Goal: Information Seeking & Learning: Find specific fact

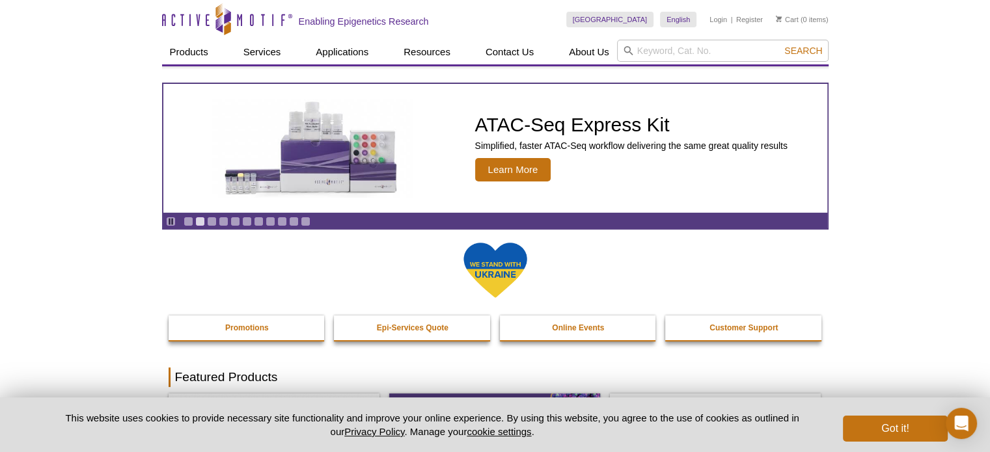
click at [705, 38] on div "United States Australia Austria Belgium Brazil Canada China Czech Republic Denm…" at bounding box center [697, 20] width 262 height 40
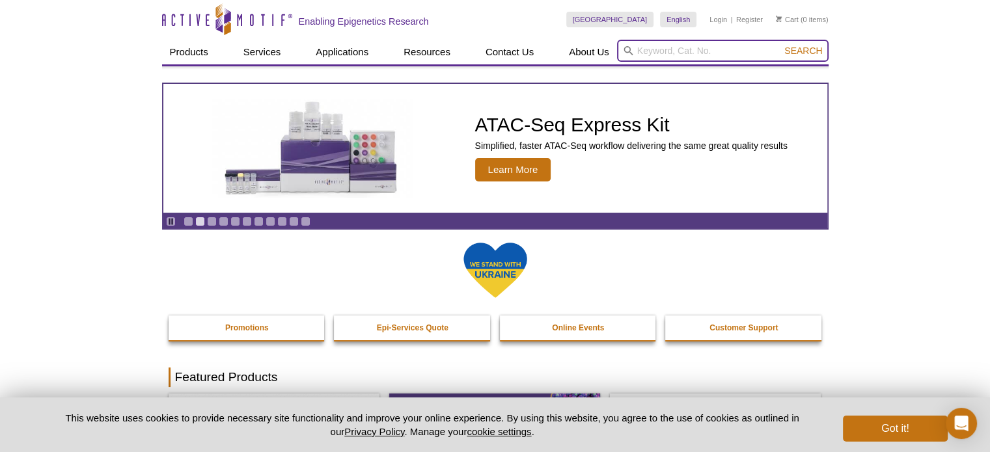
click at [716, 59] on input "search" at bounding box center [723, 51] width 212 height 22
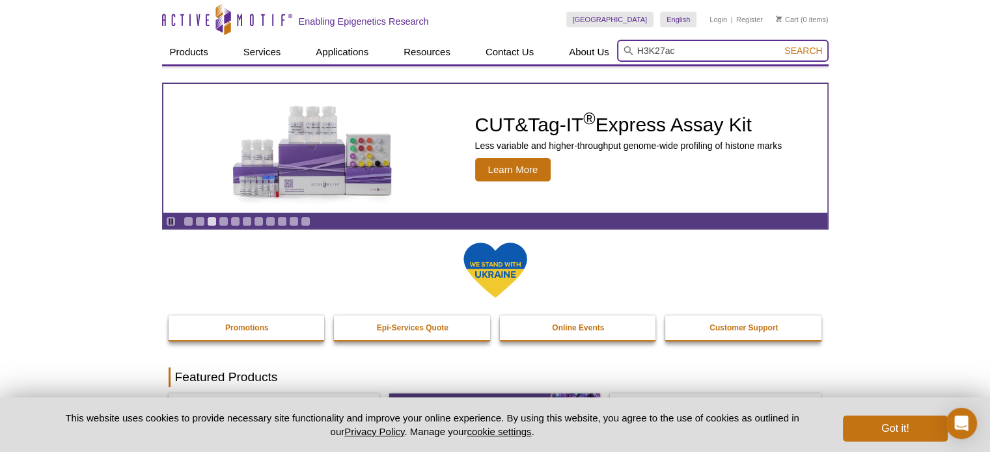
type input "H3K27ac"
click at [780, 45] on button "Search" at bounding box center [803, 51] width 46 height 12
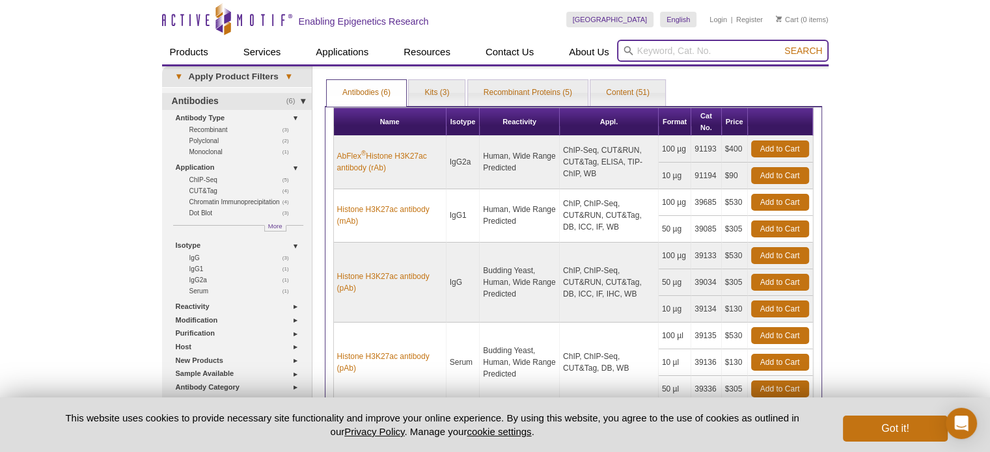
click at [719, 53] on input "search" at bounding box center [723, 51] width 212 height 22
paste input "H3K27me3"
type input "H3K27me3"
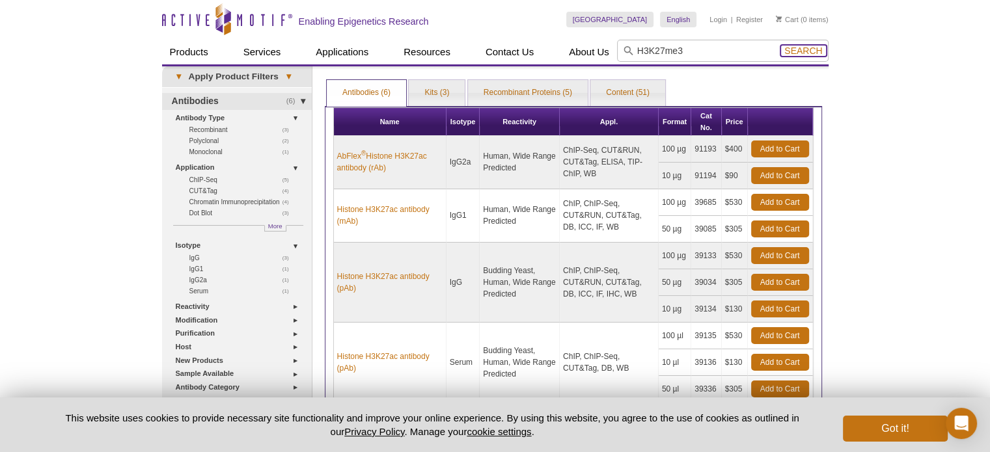
click at [799, 49] on span "Search" at bounding box center [803, 51] width 38 height 10
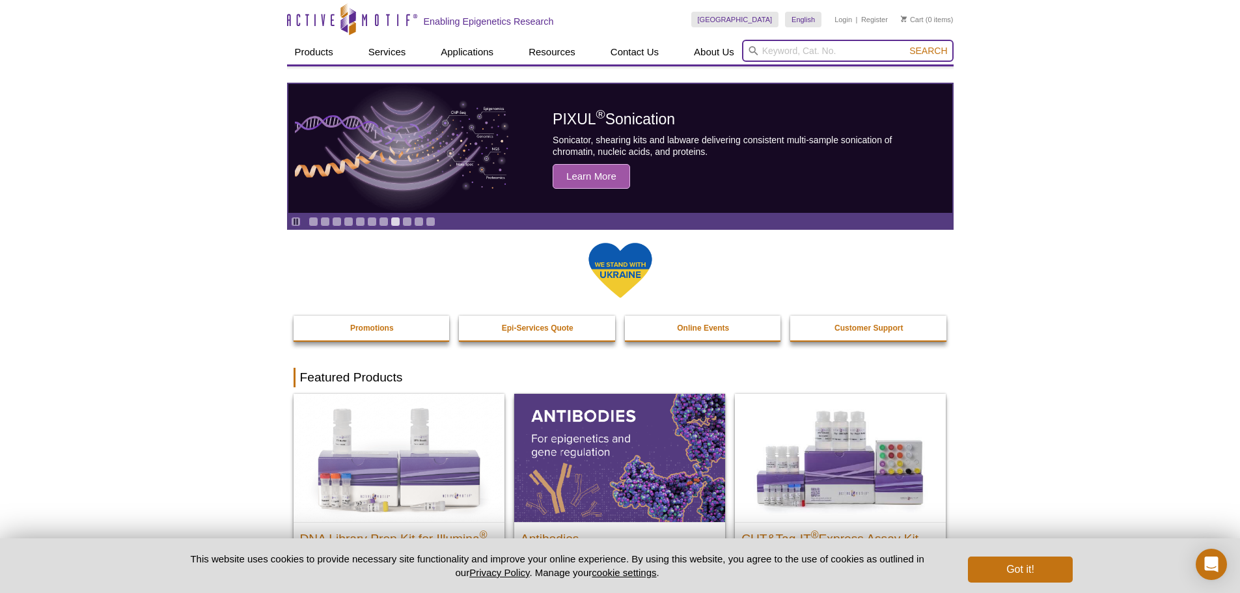
click at [767, 53] on input "search" at bounding box center [848, 51] width 212 height 22
type input "r loop"
click at [905, 45] on button "Search" at bounding box center [928, 51] width 46 height 12
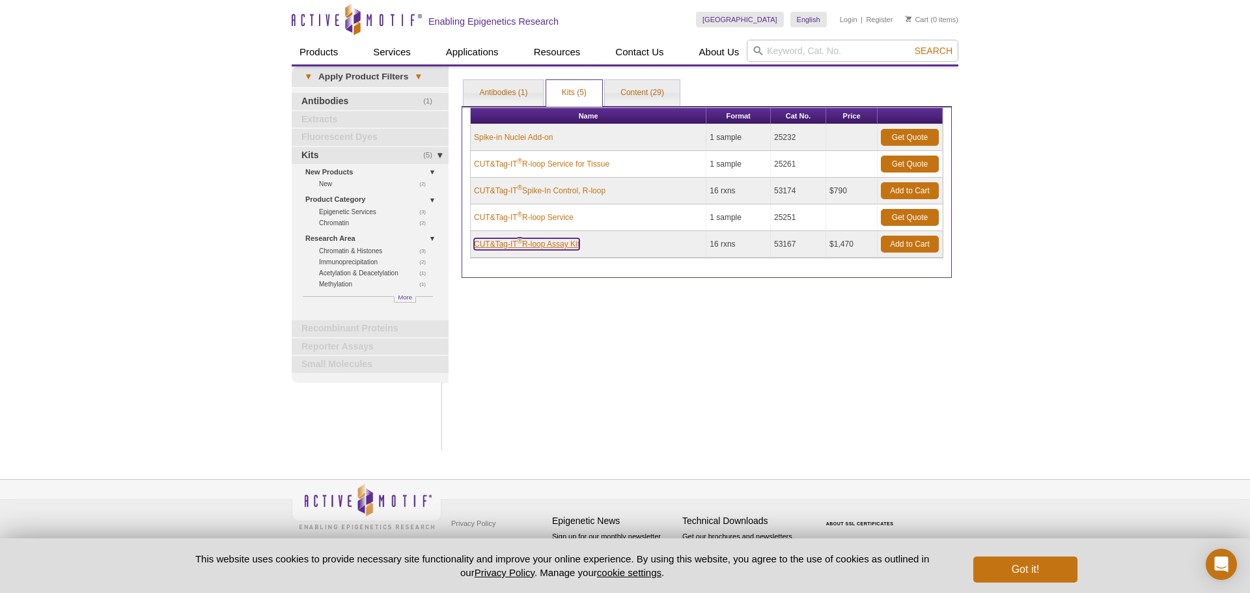
click at [531, 245] on link "CUT&Tag-IT ® R-loop Assay Kit" at bounding box center [526, 244] width 105 height 12
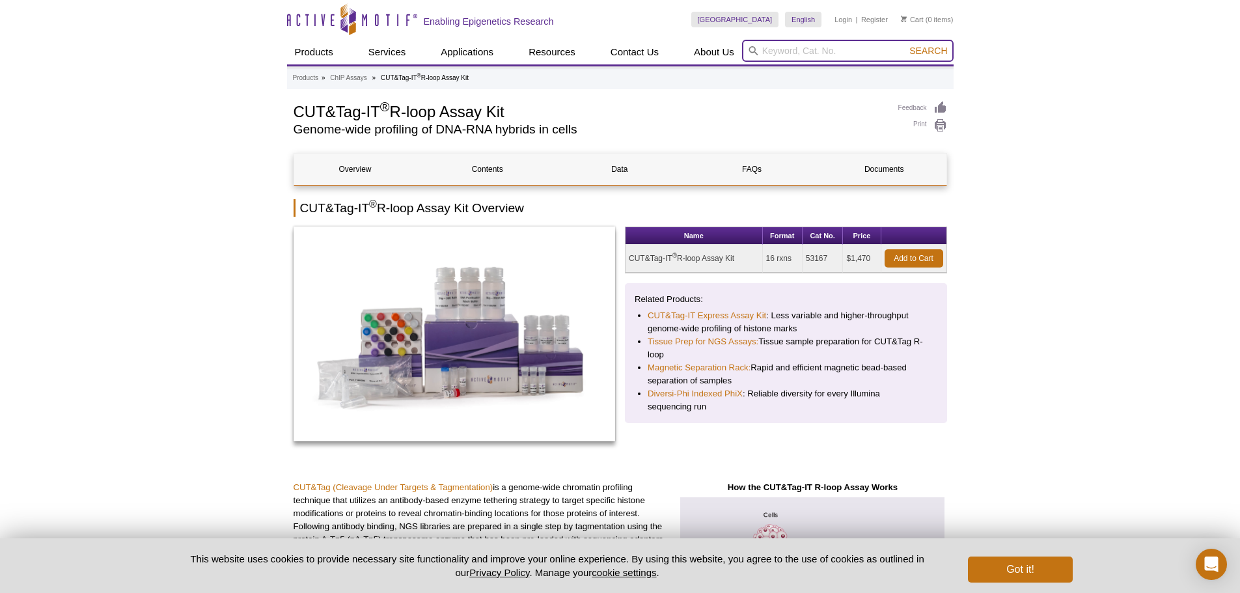
click at [777, 49] on input "search" at bounding box center [848, 51] width 212 height 22
type input "r loop"
click at [905, 45] on button "Search" at bounding box center [928, 51] width 46 height 12
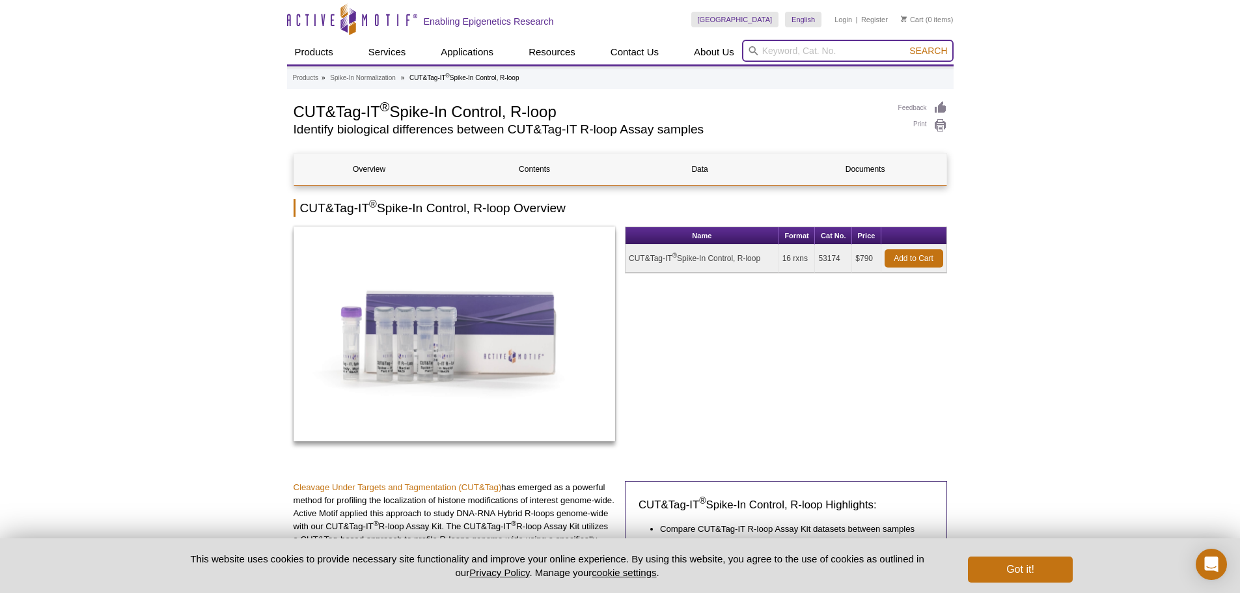
click at [846, 53] on input "search" at bounding box center [848, 51] width 212 height 22
paste input "39299"
type input "39299"
click at [905, 45] on button "Search" at bounding box center [928, 51] width 46 height 12
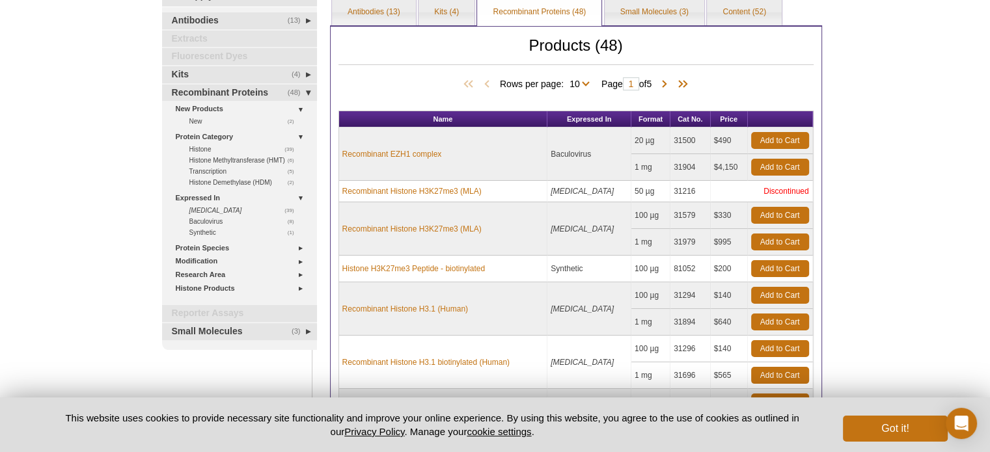
scroll to position [59, 0]
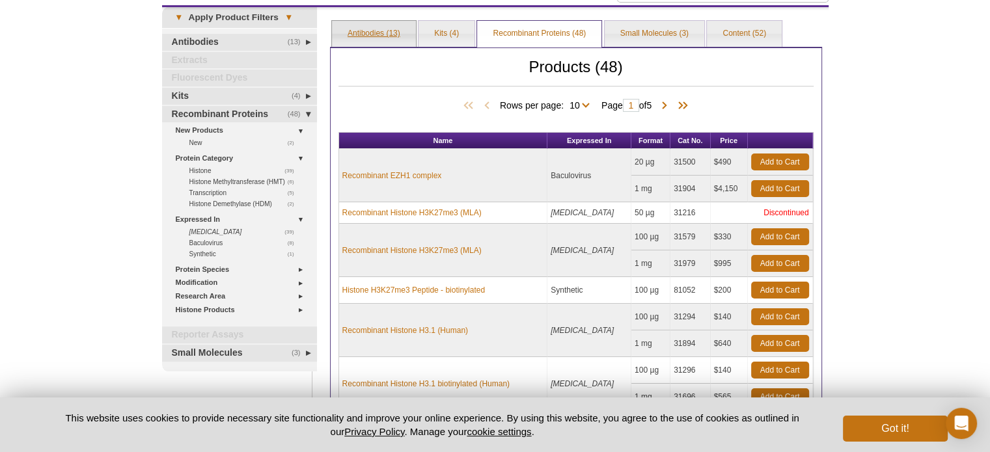
click at [378, 36] on link "Antibodies (13)" at bounding box center [374, 34] width 84 height 26
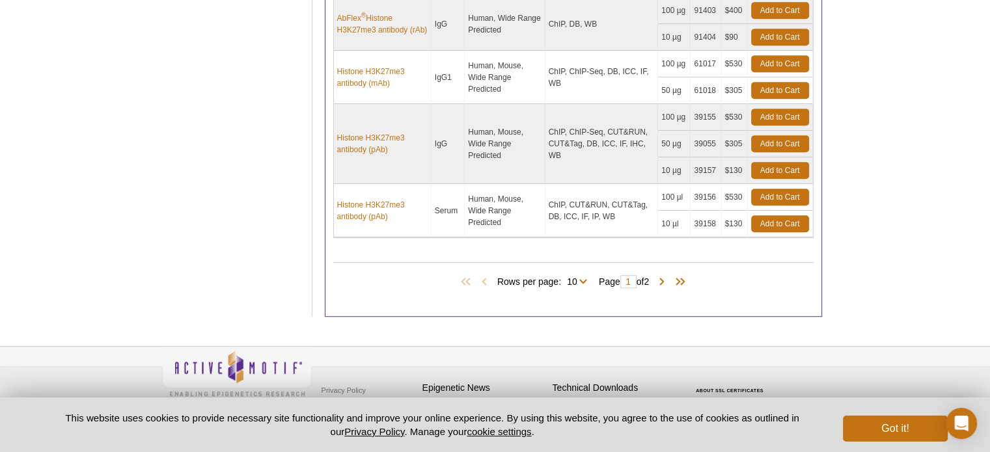
scroll to position [626, 0]
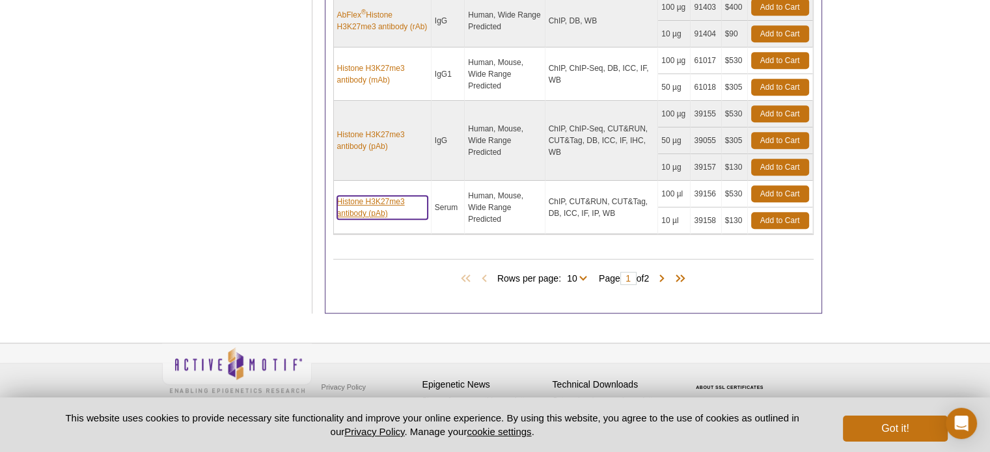
click at [392, 204] on link "Histone H3K27me3 antibody (pAb)" at bounding box center [382, 207] width 90 height 23
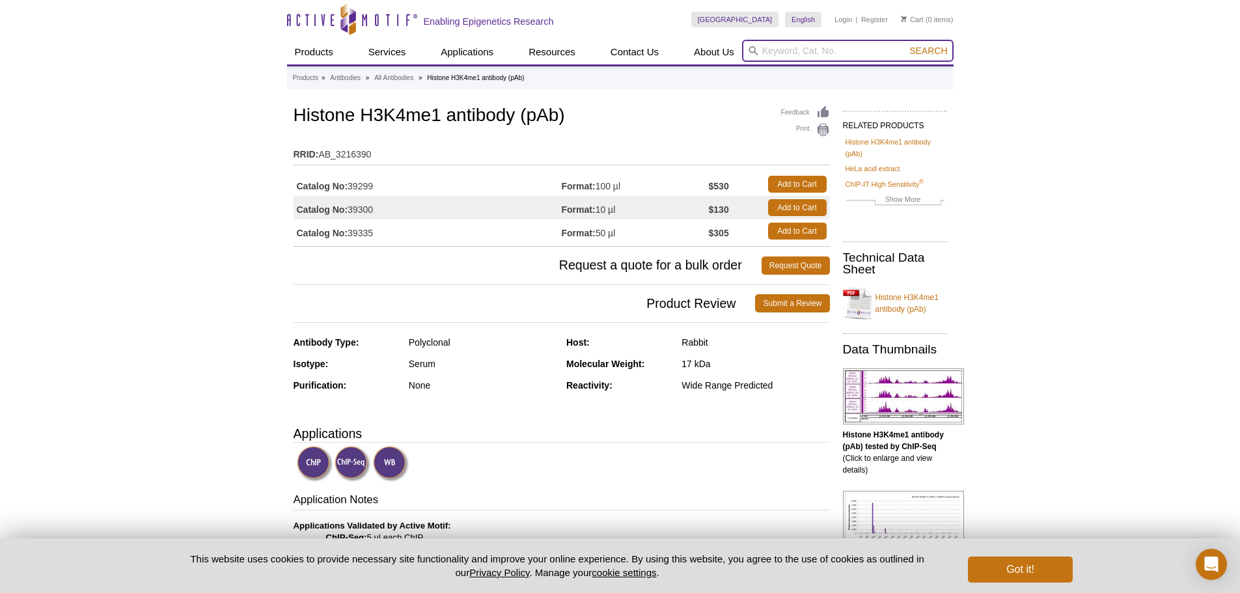
click at [859, 59] on input "search" at bounding box center [848, 51] width 212 height 22
paste input "39156"
type input "39156"
click at [905, 45] on button "Search" at bounding box center [928, 51] width 46 height 12
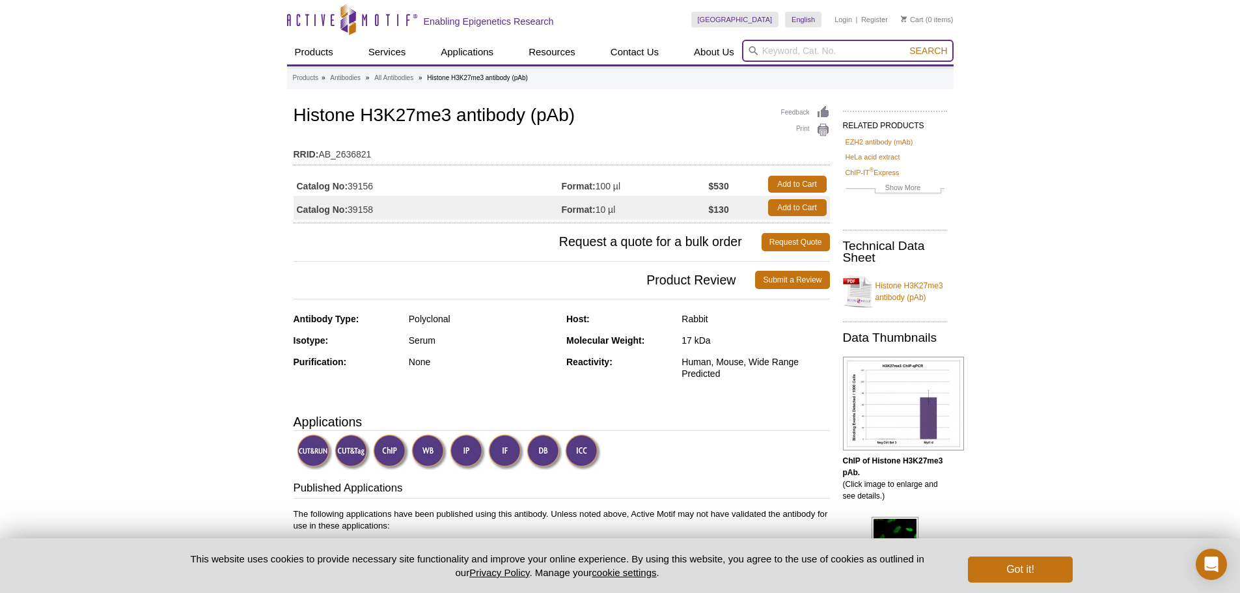
click at [783, 55] on input "search" at bounding box center [848, 51] width 212 height 22
